Goal: Task Accomplishment & Management: Use online tool/utility

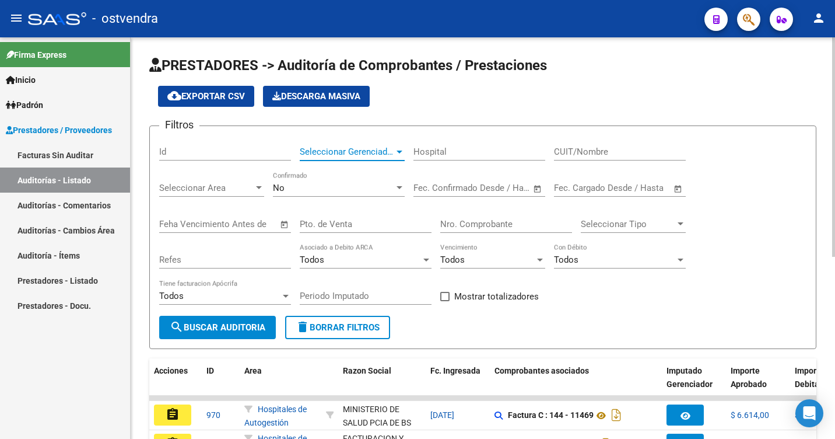
click at [322, 156] on span "Seleccionar Gerenciador" at bounding box center [347, 151] width 94 height 10
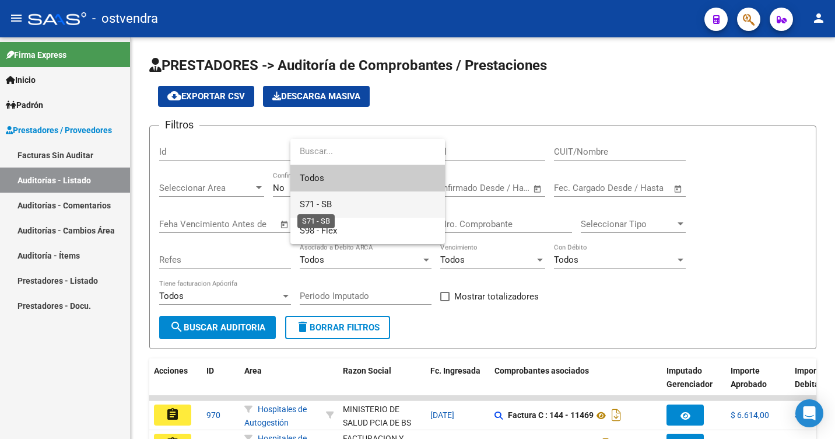
click at [329, 204] on span "S71 - SB" at bounding box center [316, 204] width 32 height 10
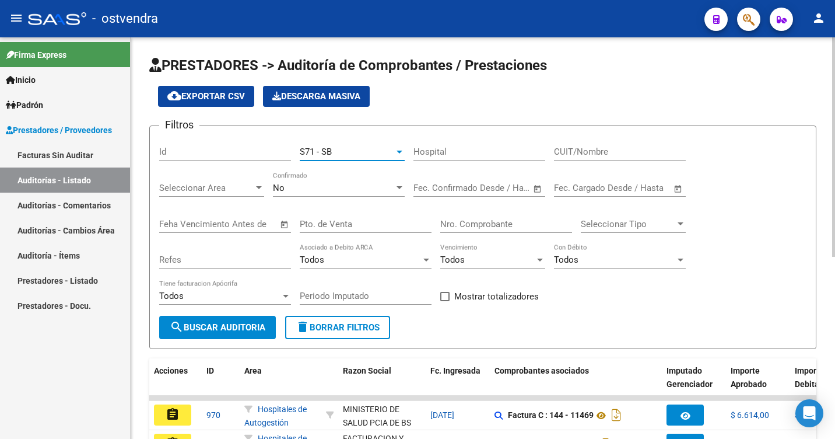
click at [196, 199] on div "Seleccionar Area Seleccionar Area" at bounding box center [211, 189] width 105 height 36
click at [196, 186] on span "Seleccionar Area" at bounding box center [206, 188] width 94 height 10
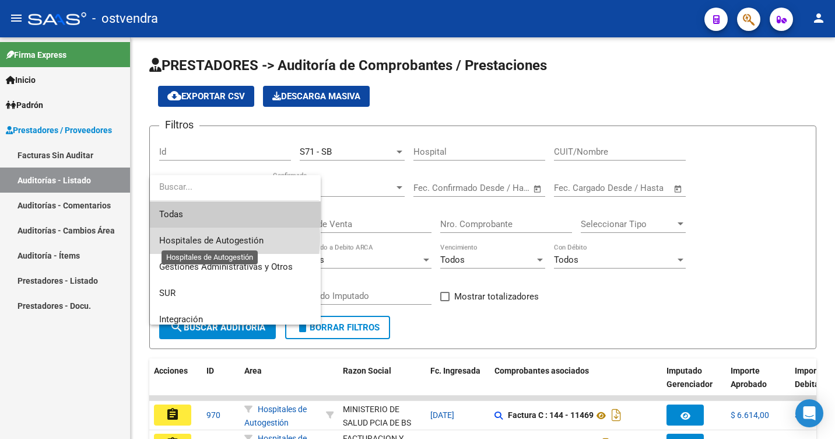
click at [204, 237] on span "Hospitales de Autogestión" at bounding box center [211, 240] width 104 height 10
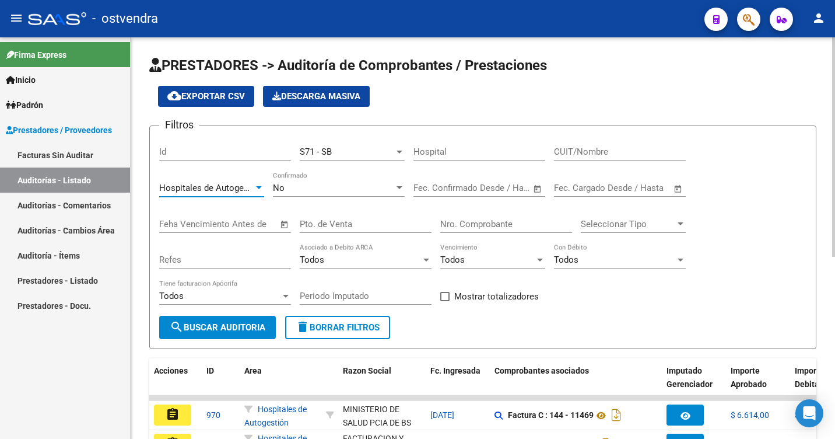
click at [374, 191] on div "No" at bounding box center [333, 188] width 121 height 10
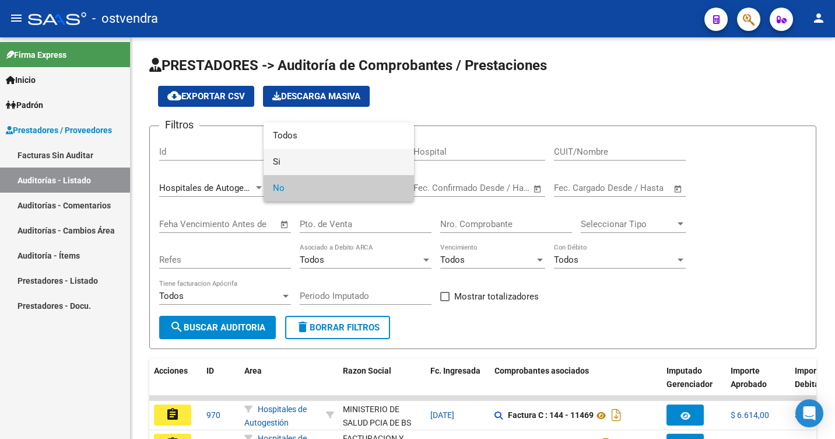
click at [373, 169] on span "Si" at bounding box center [339, 162] width 132 height 26
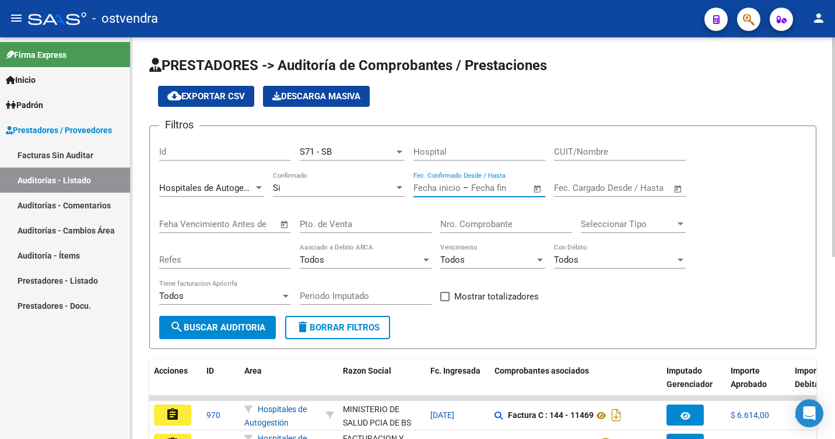
click at [442, 183] on input "text" at bounding box center [437, 188] width 47 height 10
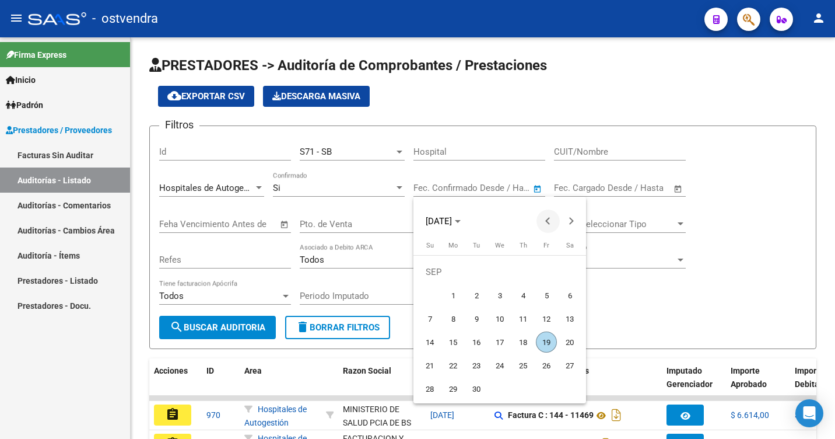
click at [547, 217] on span "Previous month" at bounding box center [548, 220] width 23 height 23
click at [548, 272] on span "1" at bounding box center [546, 271] width 21 height 21
type input "[DATE]"
click at [603, 191] on div at bounding box center [417, 219] width 835 height 439
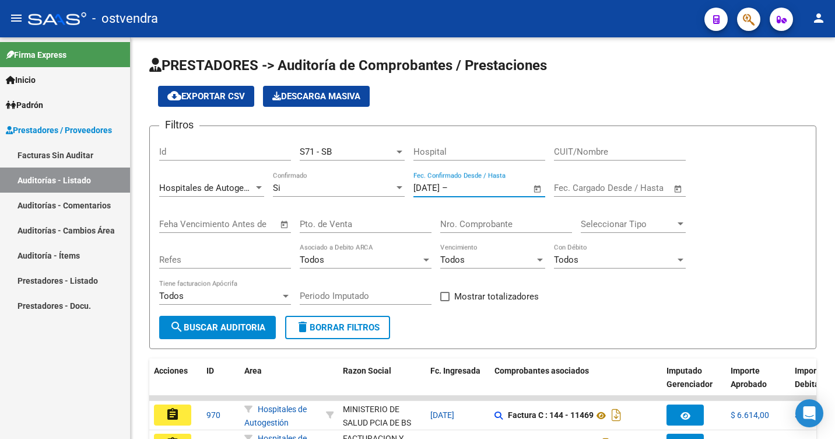
click at [604, 191] on span "–" at bounding box center [607, 188] width 6 height 10
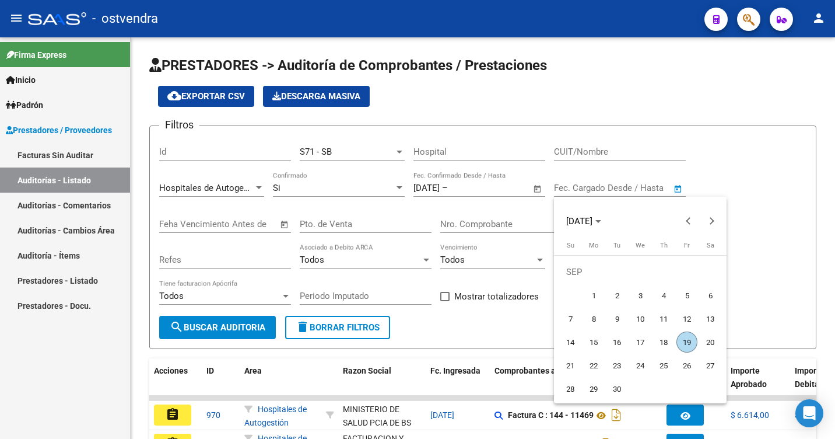
click at [593, 293] on span "1" at bounding box center [593, 295] width 21 height 21
type input "[DATE]"
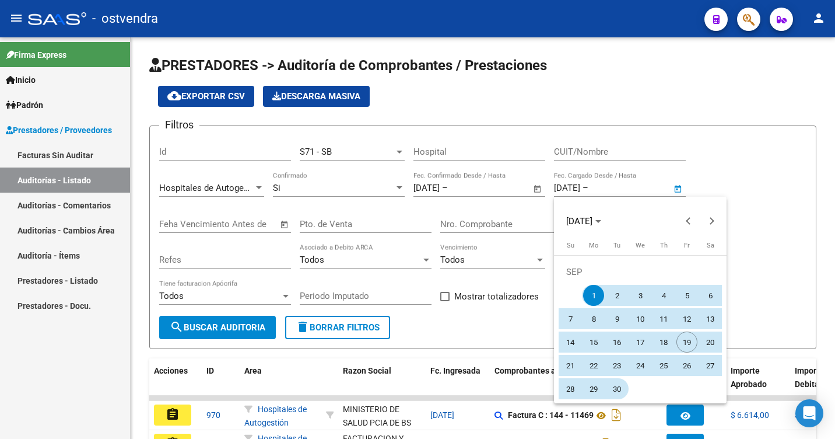
click at [614, 388] on span "30" at bounding box center [617, 388] width 21 height 21
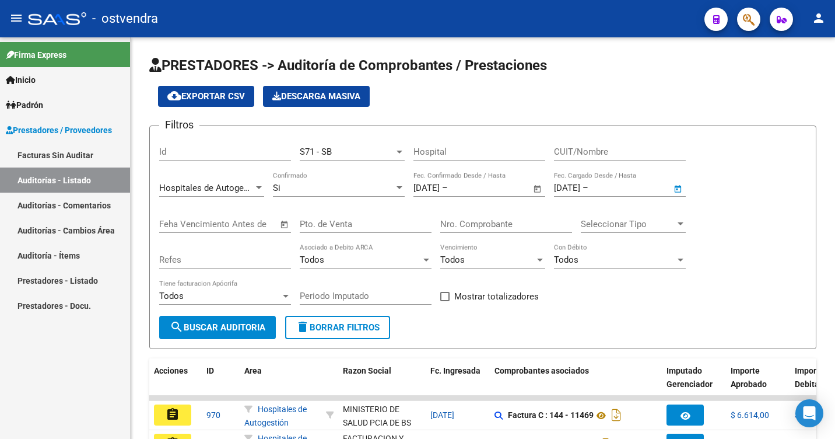
type input "[DATE]"
click at [580, 184] on input "[DATE]" at bounding box center [567, 188] width 26 height 10
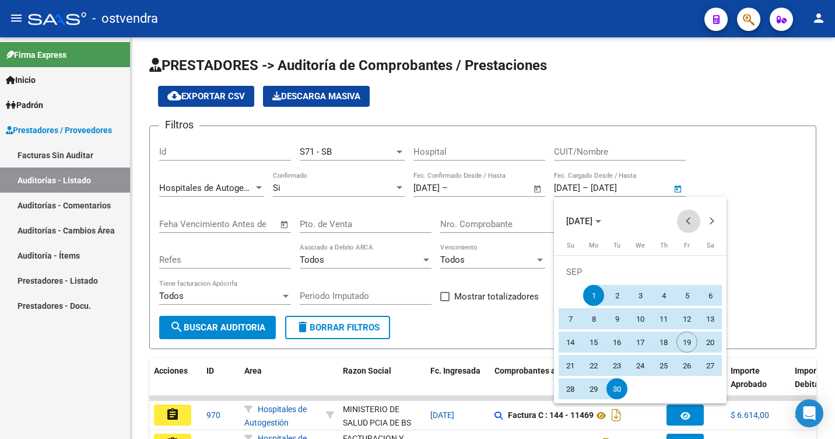
click at [689, 220] on button "Previous month" at bounding box center [688, 220] width 23 height 23
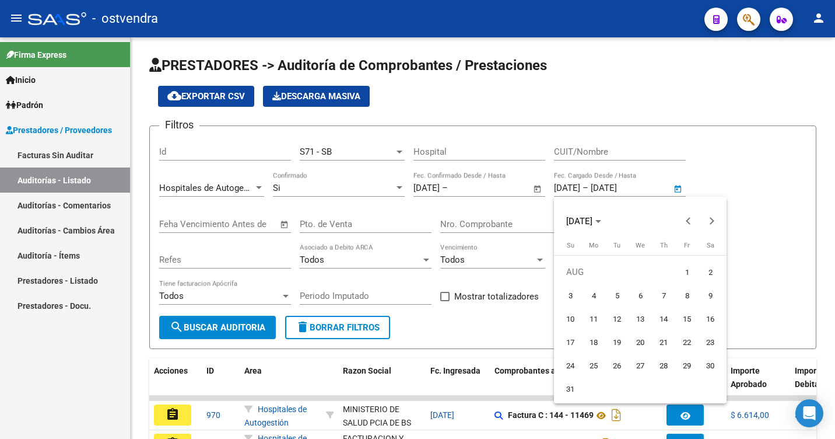
drag, startPoint x: 687, startPoint y: 270, endPoint x: 642, endPoint y: 303, distance: 55.9
click at [685, 272] on span "1" at bounding box center [687, 271] width 21 height 21
type input "[DATE]"
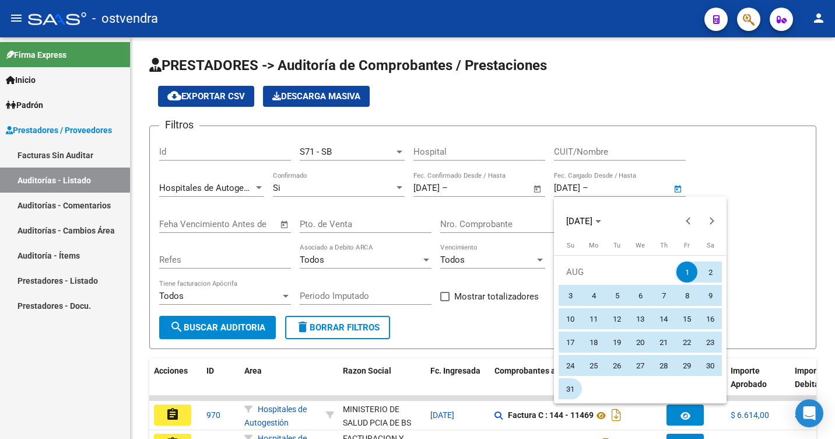
click at [573, 391] on span "31" at bounding box center [570, 388] width 21 height 21
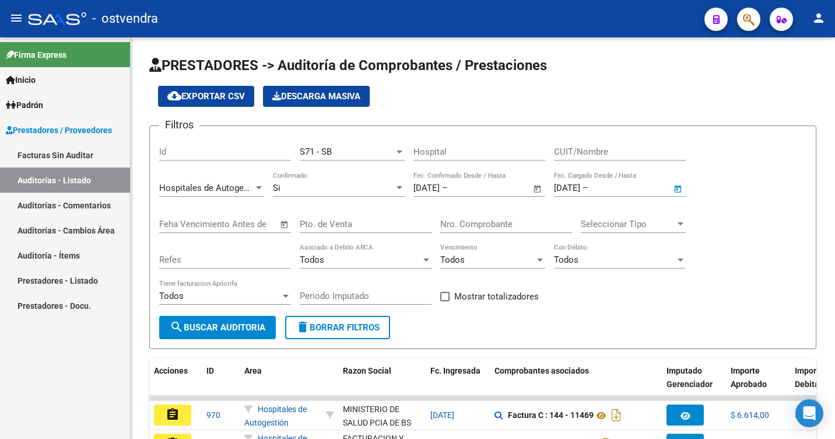
type input "[DATE]"
click at [540, 187] on span "Open calendar" at bounding box center [538, 188] width 28 height 28
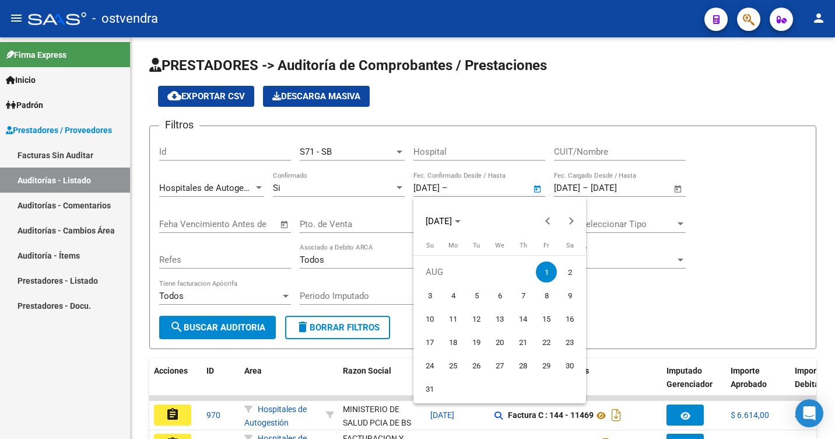
click at [549, 269] on span "1" at bounding box center [546, 271] width 21 height 21
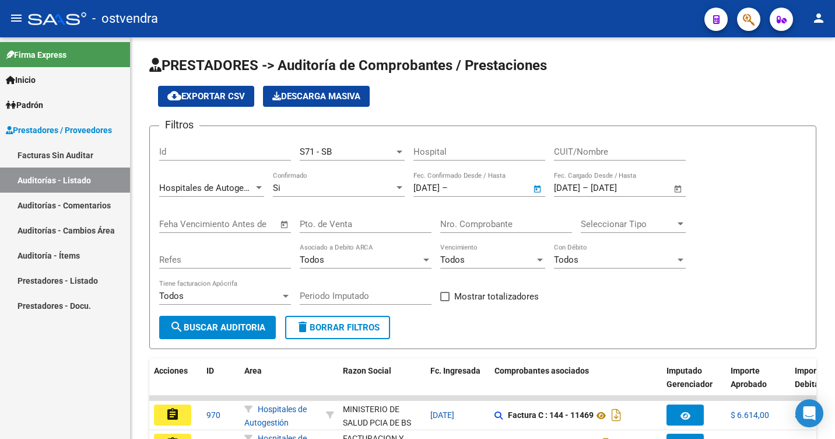
type input "[DATE]"
click at [540, 184] on span "Open calendar" at bounding box center [538, 188] width 28 height 28
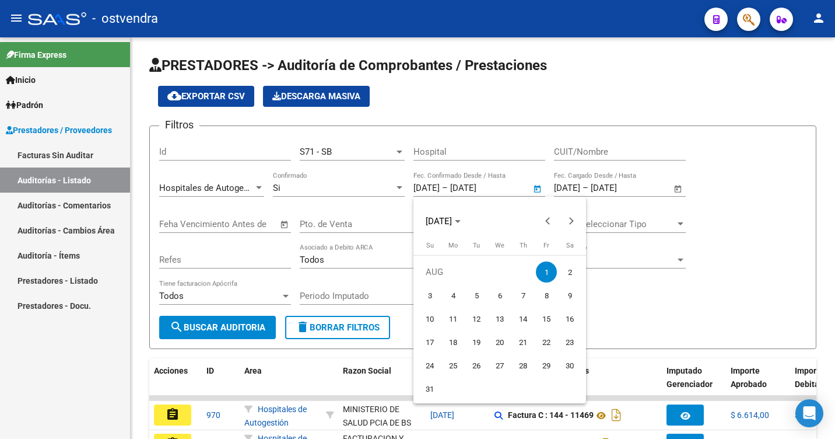
click at [548, 274] on span "1" at bounding box center [546, 271] width 21 height 21
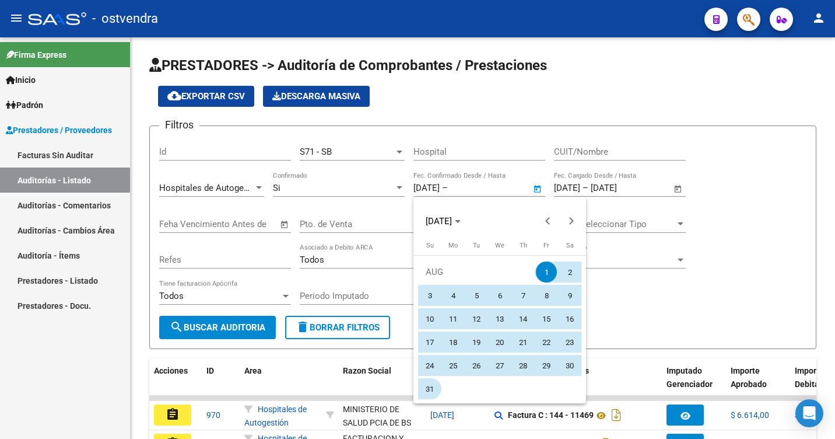
click at [432, 390] on span "31" at bounding box center [429, 388] width 21 height 21
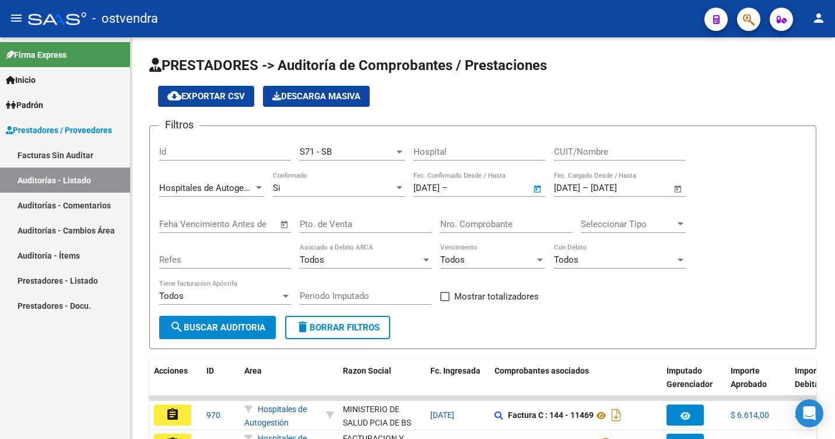
type input "[DATE]"
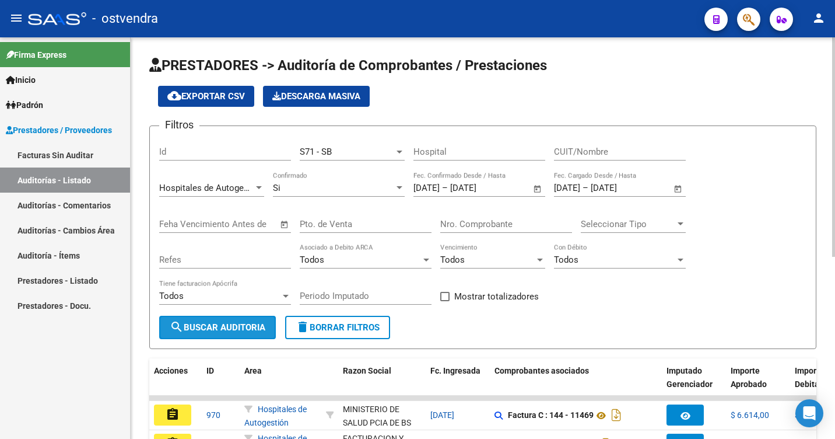
click at [232, 320] on button "search Buscar Auditoria" at bounding box center [217, 327] width 117 height 23
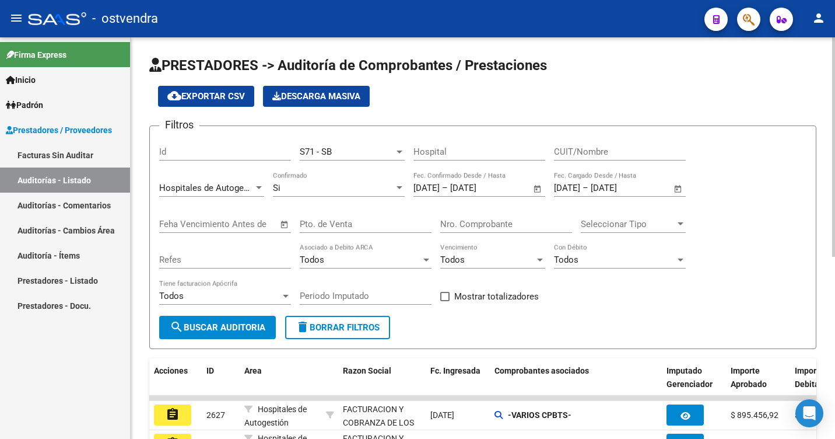
click at [221, 93] on span "cloud_download Exportar CSV" at bounding box center [206, 96] width 78 height 10
